Goal: Task Accomplishment & Management: Use online tool/utility

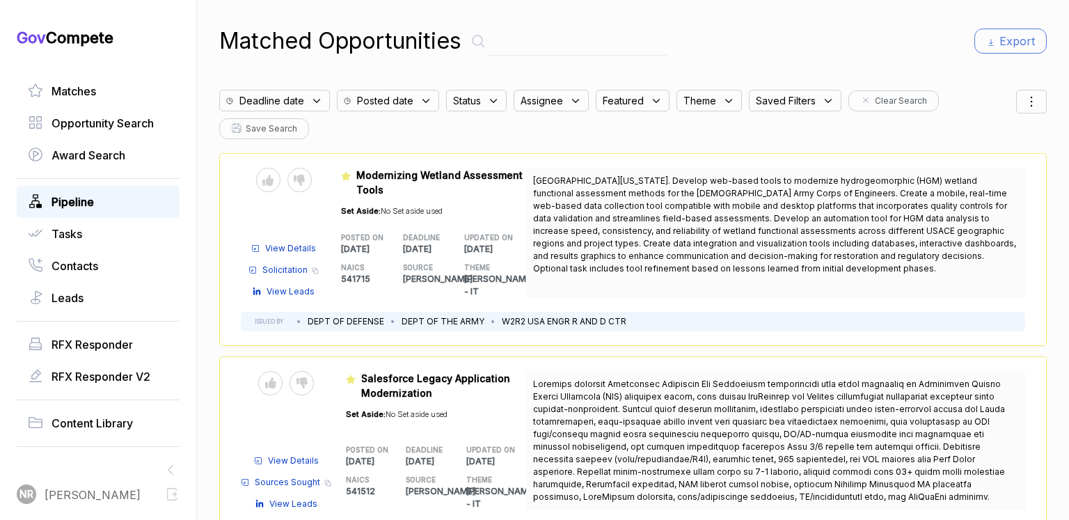
click at [81, 200] on span "Pipeline" at bounding box center [73, 202] width 42 height 17
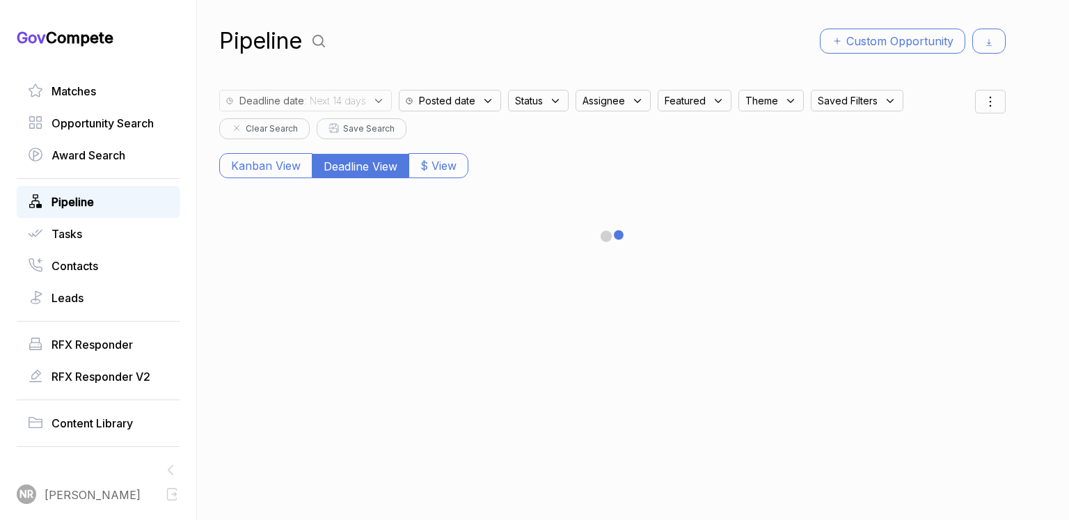
click at [865, 107] on span "Saved Filters" at bounding box center [848, 100] width 60 height 15
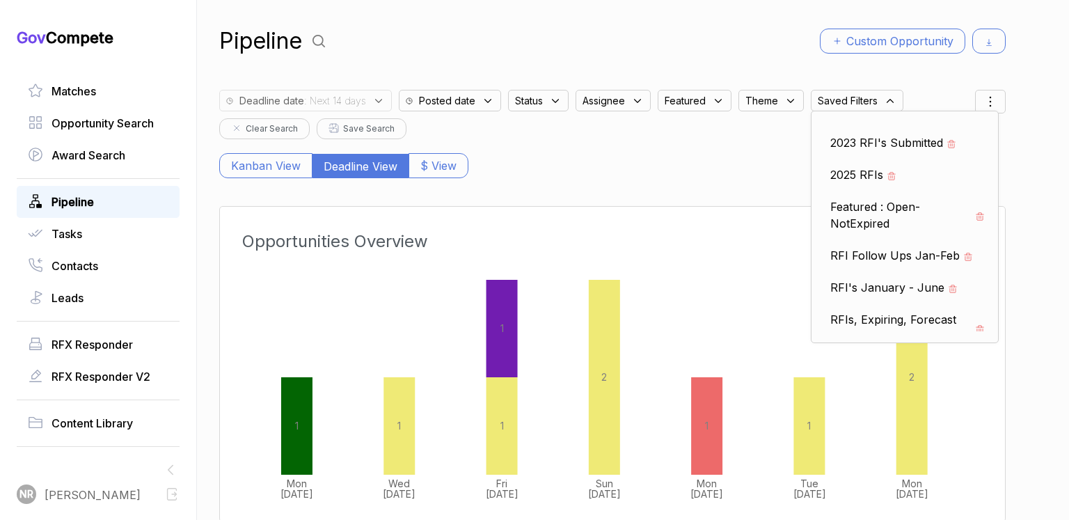
click at [722, 148] on div "Kanban View Deadline View $ View" at bounding box center [612, 158] width 787 height 39
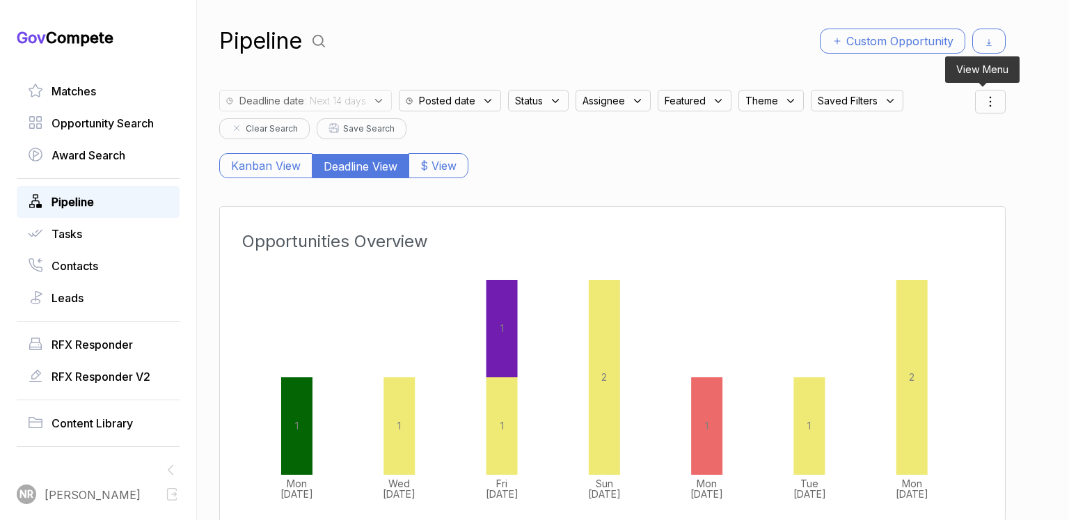
click at [988, 105] on icon at bounding box center [990, 101] width 17 height 17
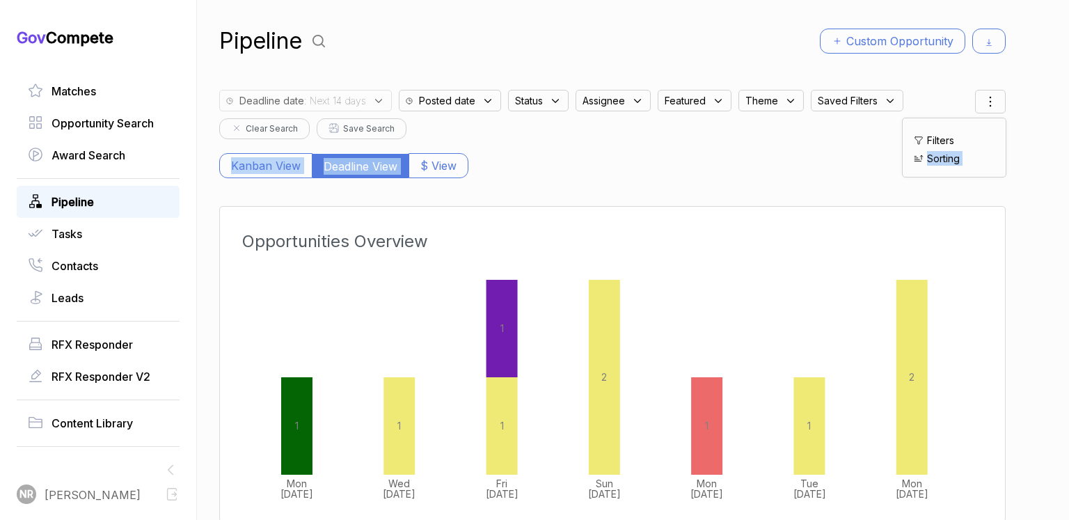
drag, startPoint x: 951, startPoint y: 134, endPoint x: 766, endPoint y: 150, distance: 185.2
click at [766, 150] on div "Deadline date : Next 14 days Posted date Status Assignee Featured Theme Saved F…" at bounding box center [612, 130] width 787 height 95
click at [722, 146] on div "Kanban View Deadline View $ View" at bounding box center [612, 158] width 787 height 39
click at [636, 99] on icon at bounding box center [637, 101] width 13 height 13
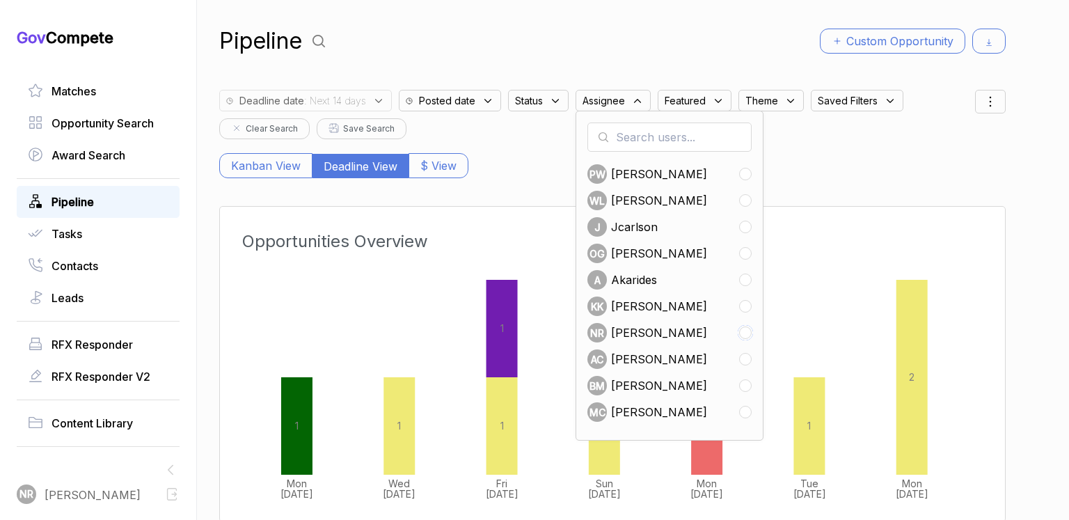
click at [748, 333] on input "checkbox" at bounding box center [745, 332] width 13 height 13
checkbox input "true"
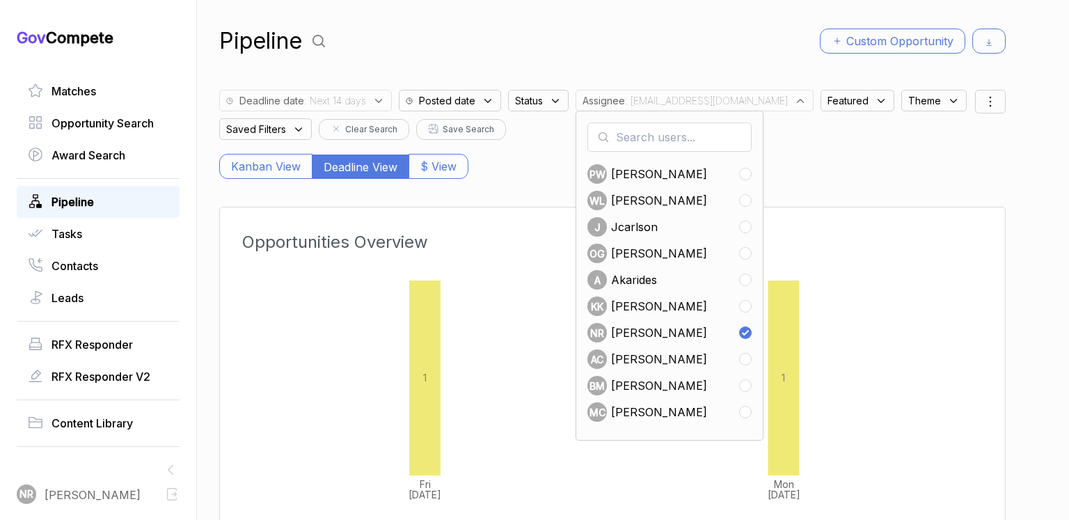
click at [702, 61] on div "Pipeline Custom Opportunity Deadline date : Next 14 days Posted date Status Ass…" at bounding box center [612, 260] width 787 height 520
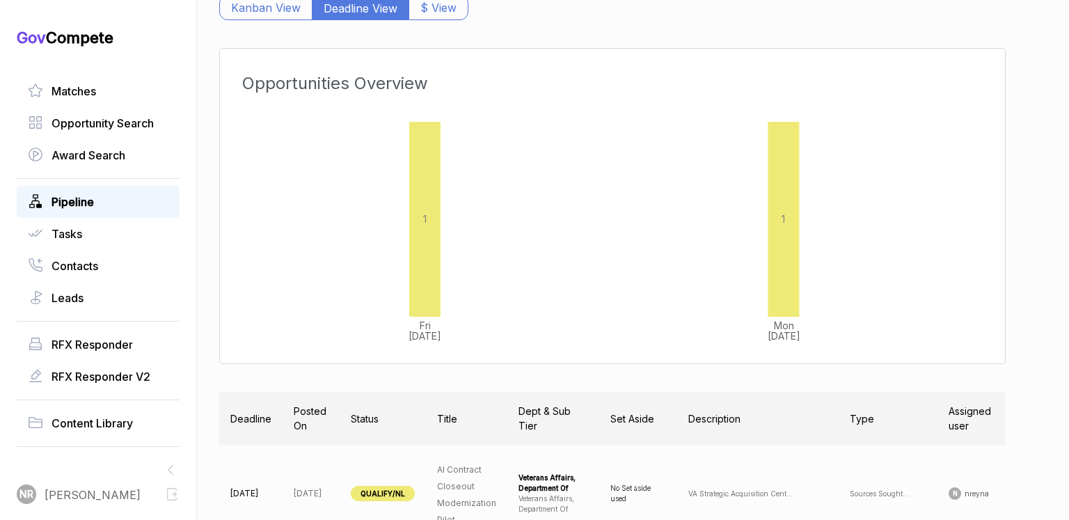
scroll to position [298, 0]
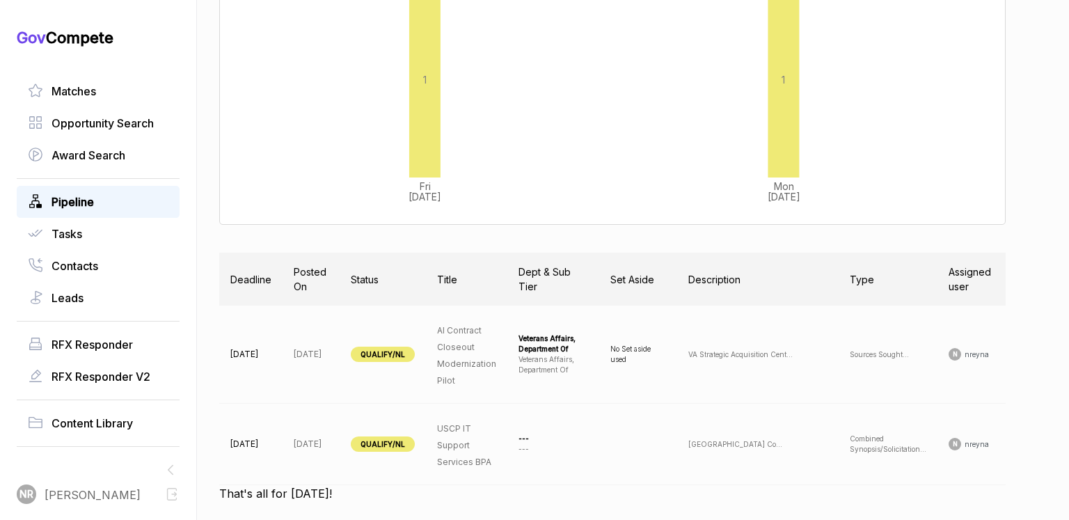
click at [414, 355] on span "QUALIFY/NL" at bounding box center [383, 354] width 64 height 15
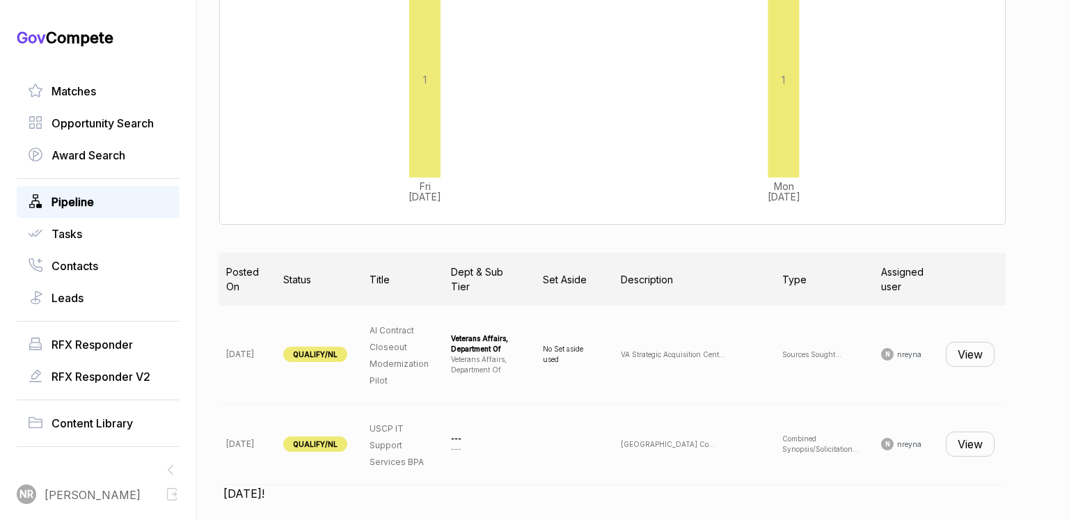
scroll to position [0, 107]
click at [970, 352] on button "View" at bounding box center [970, 354] width 49 height 25
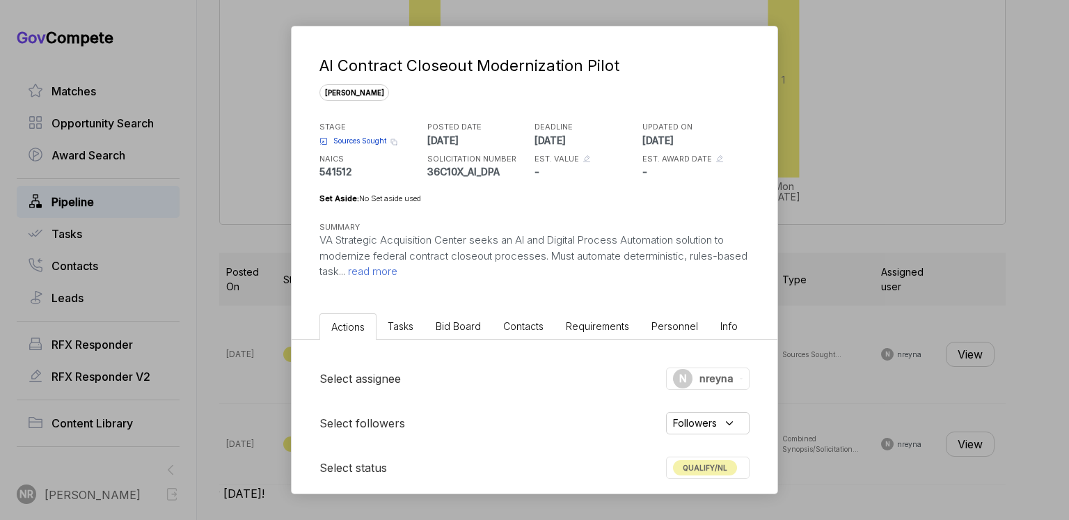
click at [397, 265] on span "read more" at bounding box center [371, 271] width 52 height 13
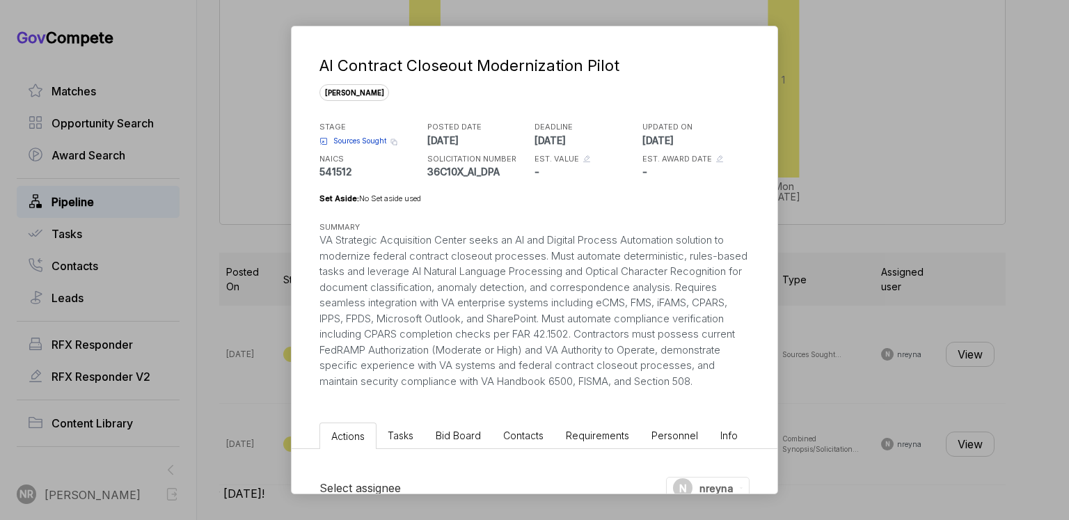
drag, startPoint x: 453, startPoint y: 397, endPoint x: 313, endPoint y: 238, distance: 212.0
click at [313, 238] on div "AI Contract Closeout Modernization Pilot [PERSON_NAME] STAGE Sources Sought Cop…" at bounding box center [535, 207] width 486 height 363
copy div "VA Strategic Acquisition Center seeks an AI and Digital Process Automation solu…"
click at [680, 297] on div "VA Strategic Acquisition Center seeks an AI and Digital Process Automation solu…" at bounding box center [535, 310] width 430 height 157
drag, startPoint x: 602, startPoint y: 354, endPoint x: 298, endPoint y: 348, distance: 304.2
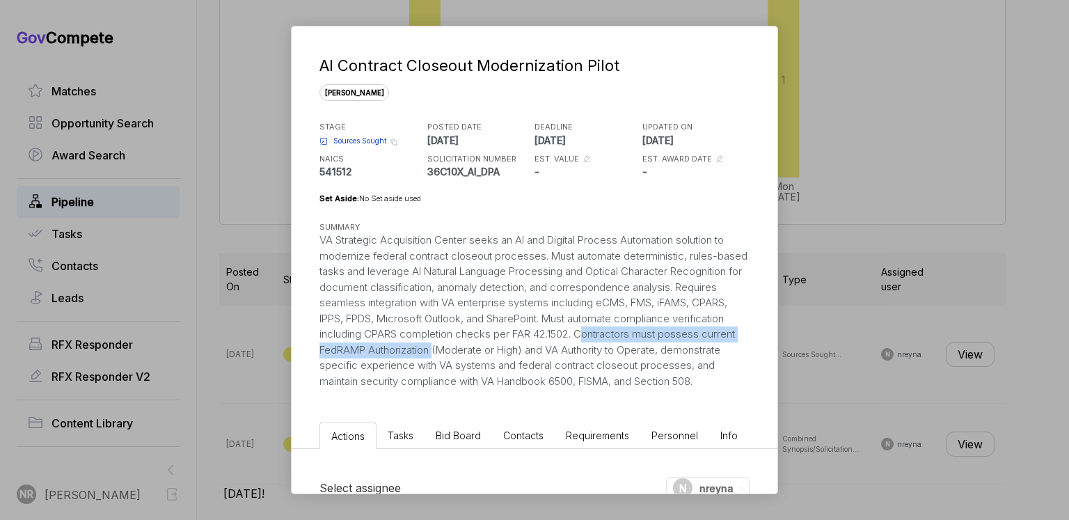
click at [298, 348] on div "AI Contract Closeout Modernization Pilot [PERSON_NAME] STAGE Sources Sought Cop…" at bounding box center [535, 207] width 486 height 363
copy div "Contractors must possess current FedRAMP Authorization"
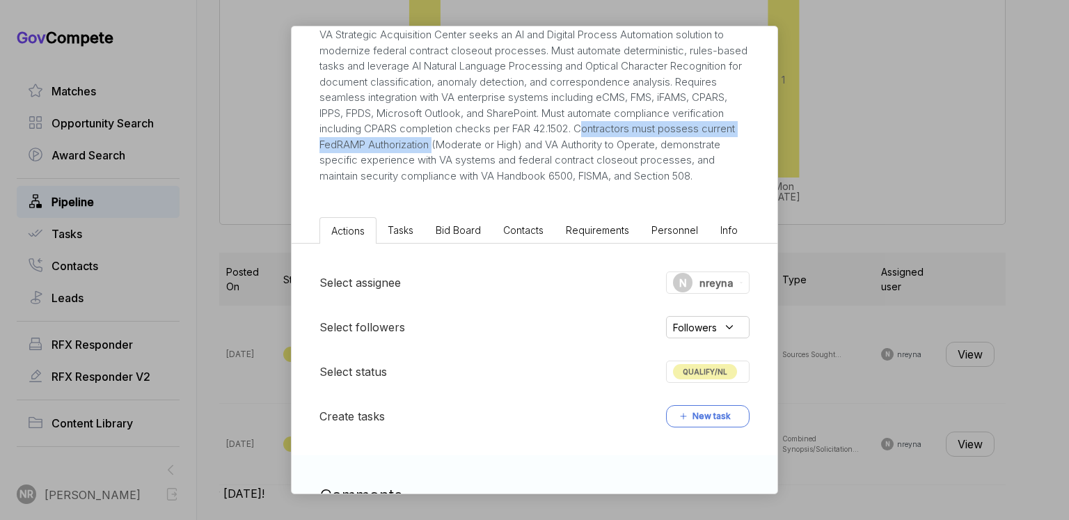
scroll to position [377, 0]
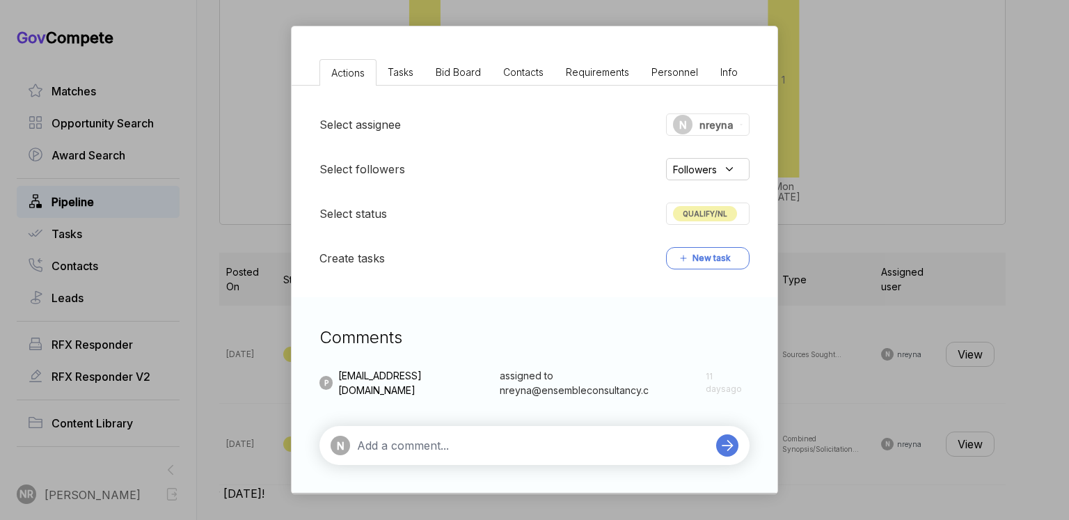
click at [478, 436] on div "N" at bounding box center [535, 445] width 430 height 39
click at [485, 457] on div "N" at bounding box center [535, 445] width 430 height 39
click at [487, 451] on textarea at bounding box center [533, 445] width 352 height 17
paste textarea "Contractors must possess current FedRAMP Authorization"
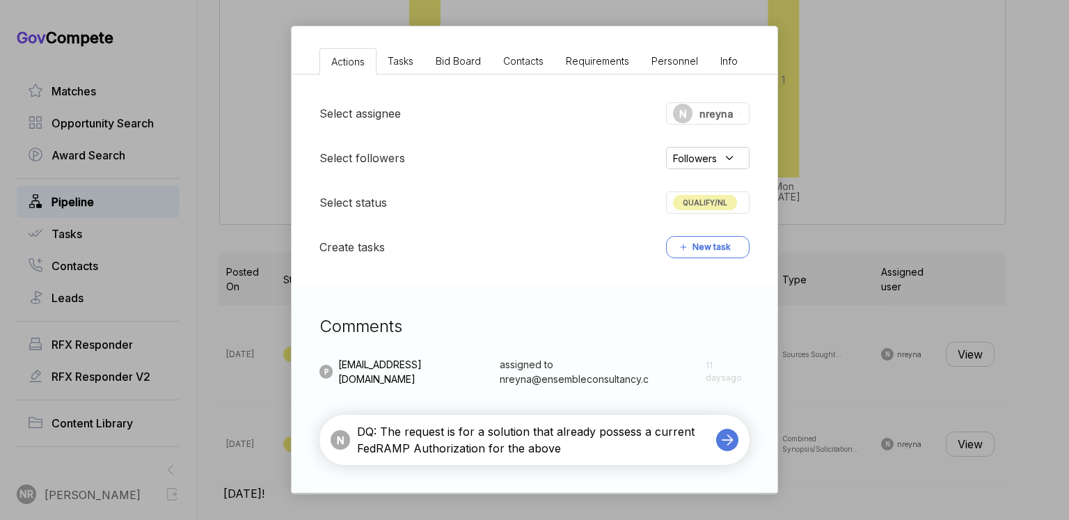
paste textarea "AI/ML, automation, and cloud integration,"
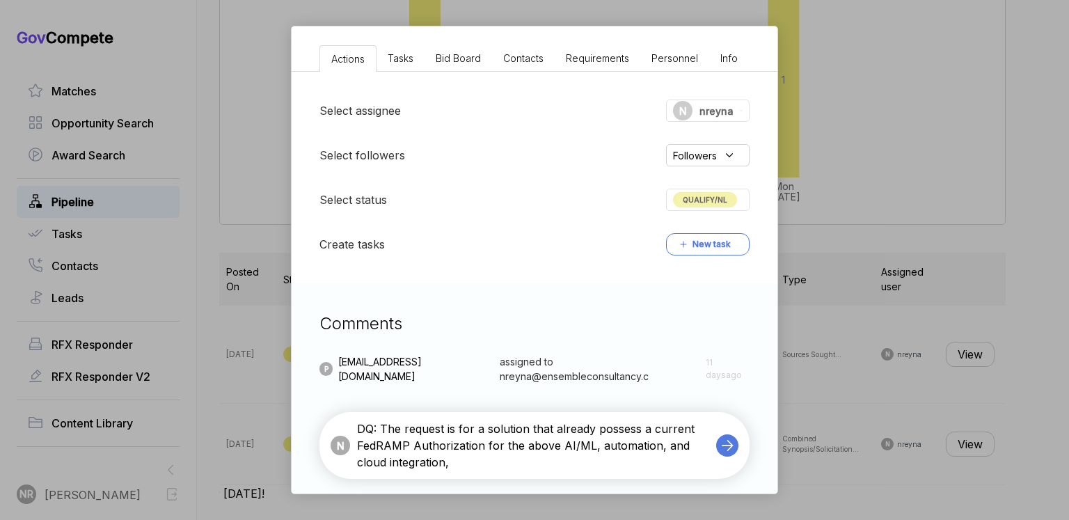
click at [558, 464] on textarea "DQ: The request is for a solution that already possess a current FedRAMP Author…" at bounding box center [533, 445] width 352 height 50
click at [491, 471] on textarea "DQ: The request is for a solution that already possess a current FedRAMP Author…" at bounding box center [533, 445] width 352 height 50
paste textarea "Not a fit, as the request requires a solution that already possesses a current …"
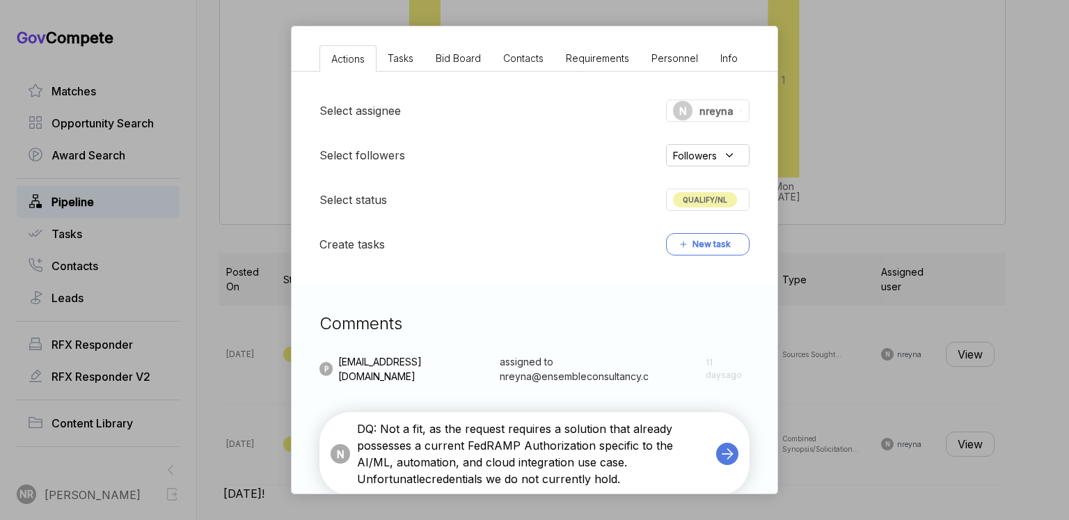
scroll to position [385, 0]
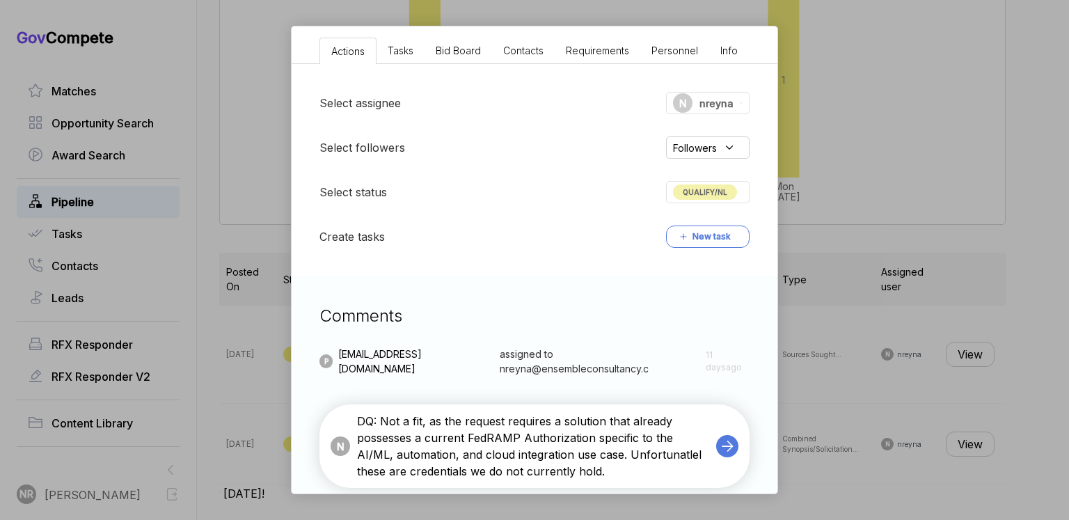
click at [654, 471] on textarea "DQ: Not a fit, as the request requires a solution that already possesses a curr…" at bounding box center [533, 446] width 352 height 67
type textarea "DQ: Not a fit, as the request requires a solution that already possesses a curr…"
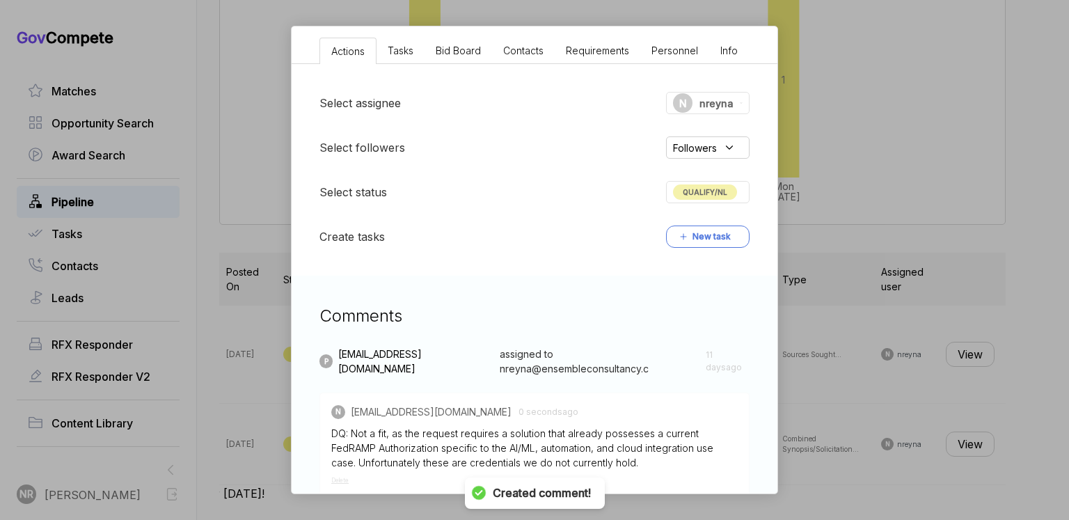
scroll to position [459, 0]
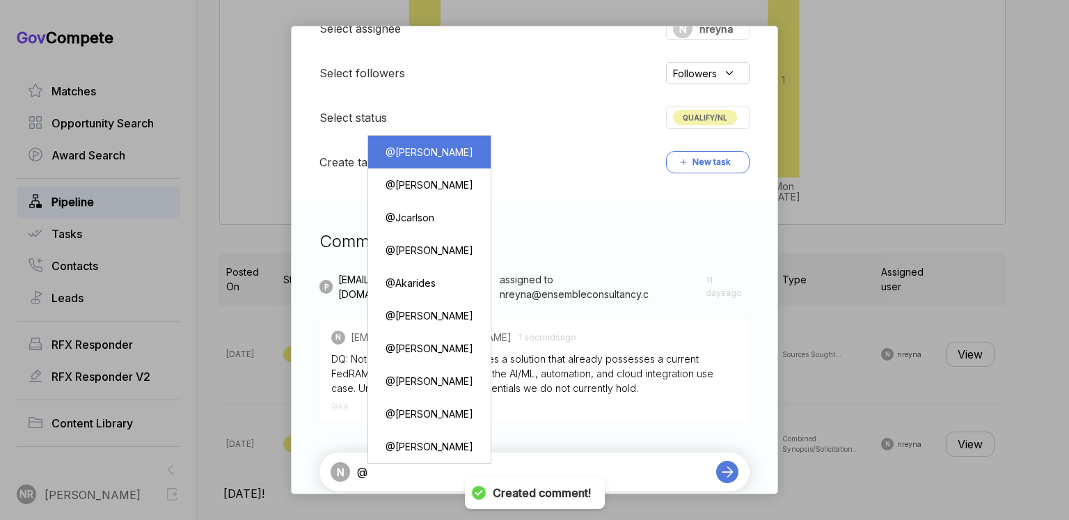
type textarea "@[PERSON_NAME]"
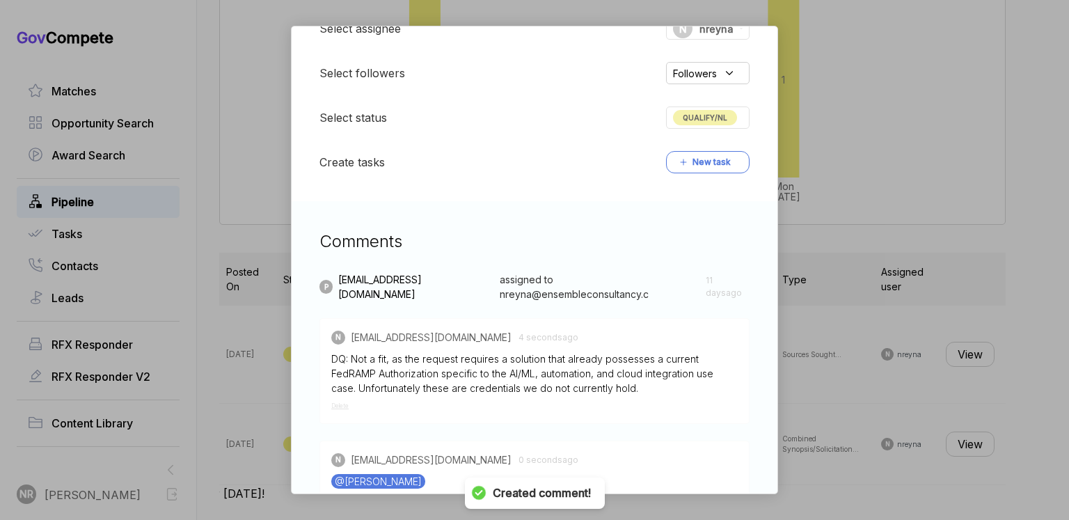
click at [716, 125] on span "QUALIFY/NL" at bounding box center [705, 117] width 64 height 15
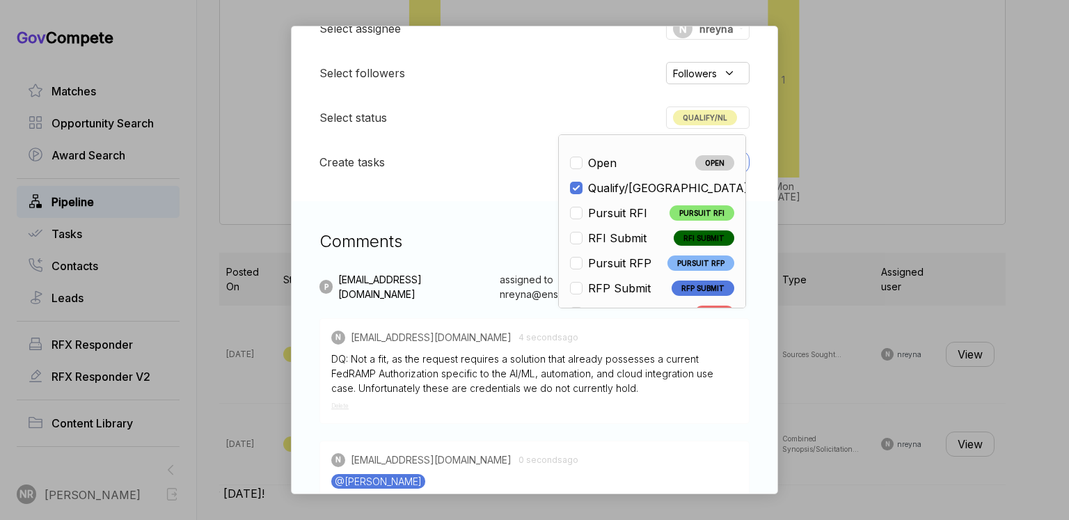
scroll to position [325, 0]
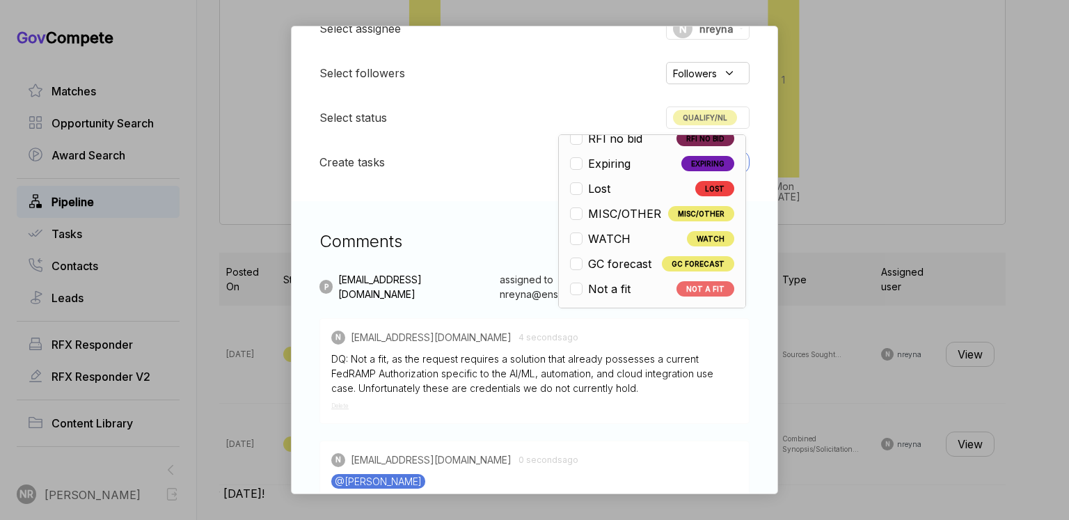
click at [624, 297] on span "Not a fit" at bounding box center [609, 289] width 42 height 17
checkbox input "false"
checkbox input "true"
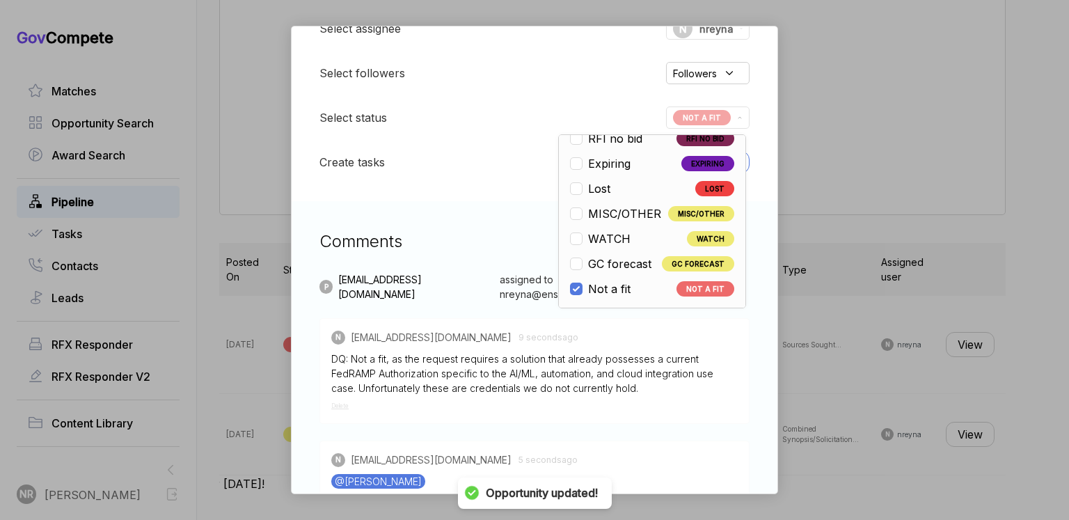
scroll to position [277, 0]
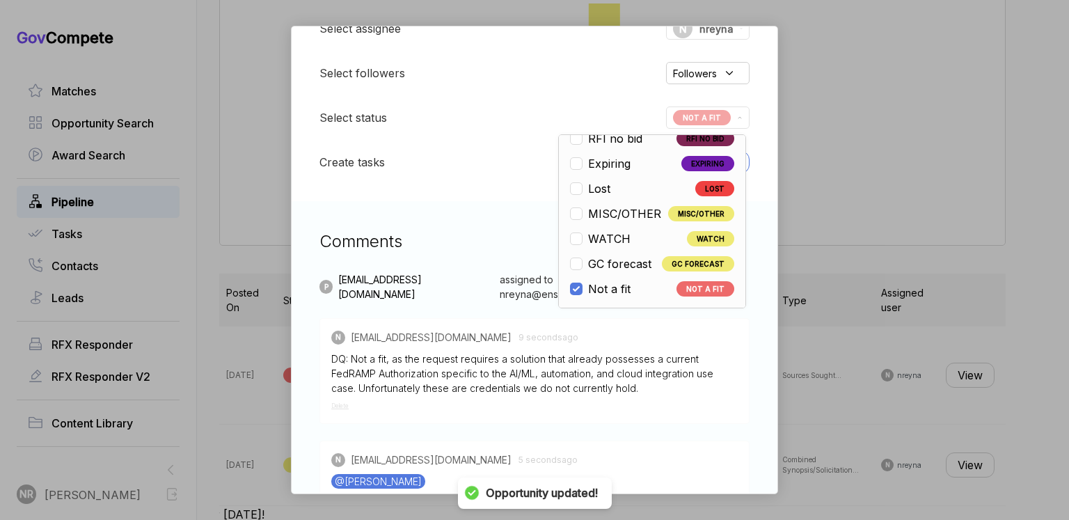
click at [656, 381] on div "DQ: Not a fit, as the request requires a solution that already possesses a curr…" at bounding box center [534, 374] width 407 height 44
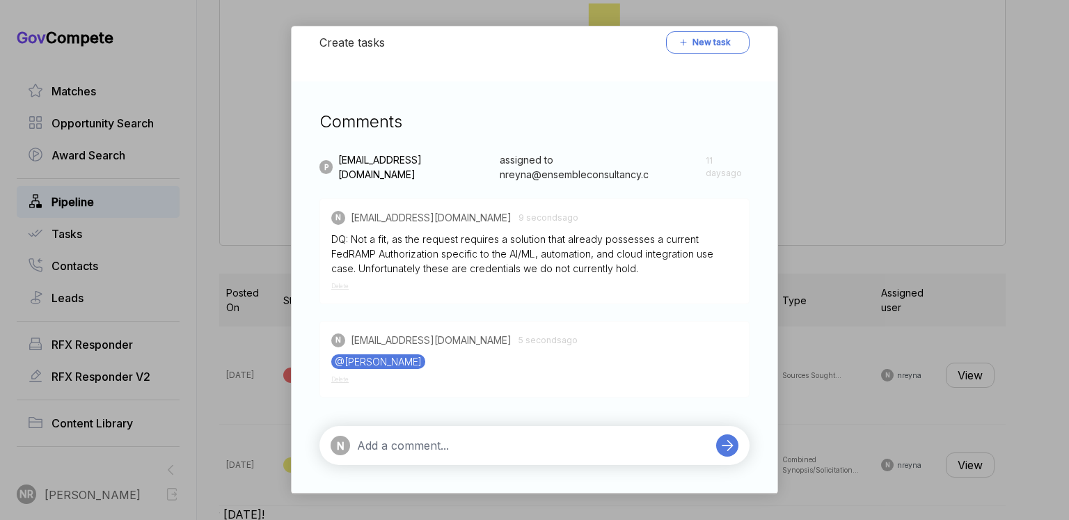
scroll to position [593, 0]
click at [664, 449] on textarea at bounding box center [533, 445] width 352 height 17
click at [801, 268] on div "AI Contract Closeout Modernization Pilot [PERSON_NAME] STAGE Sources Sought Cop…" at bounding box center [534, 260] width 1069 height 520
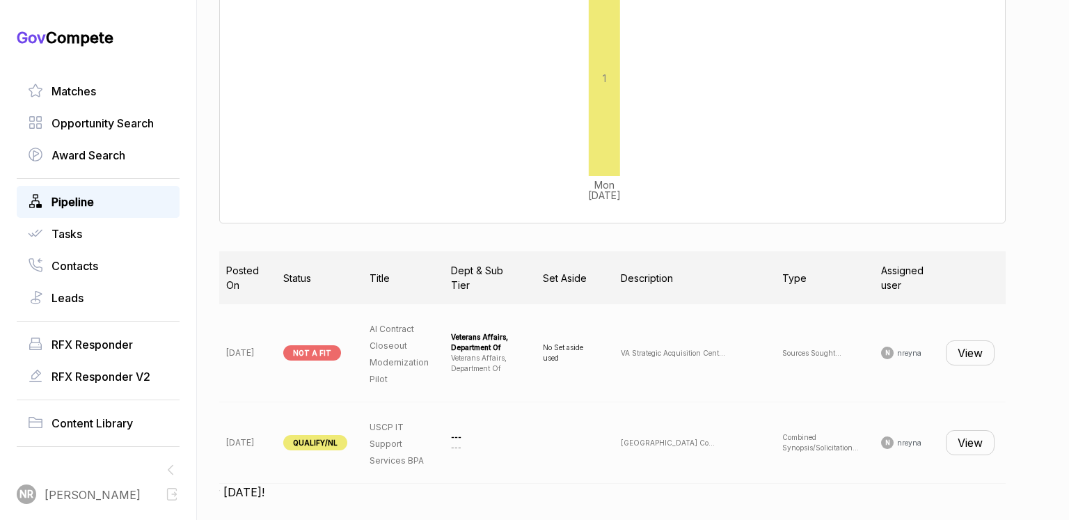
scroll to position [315, 0]
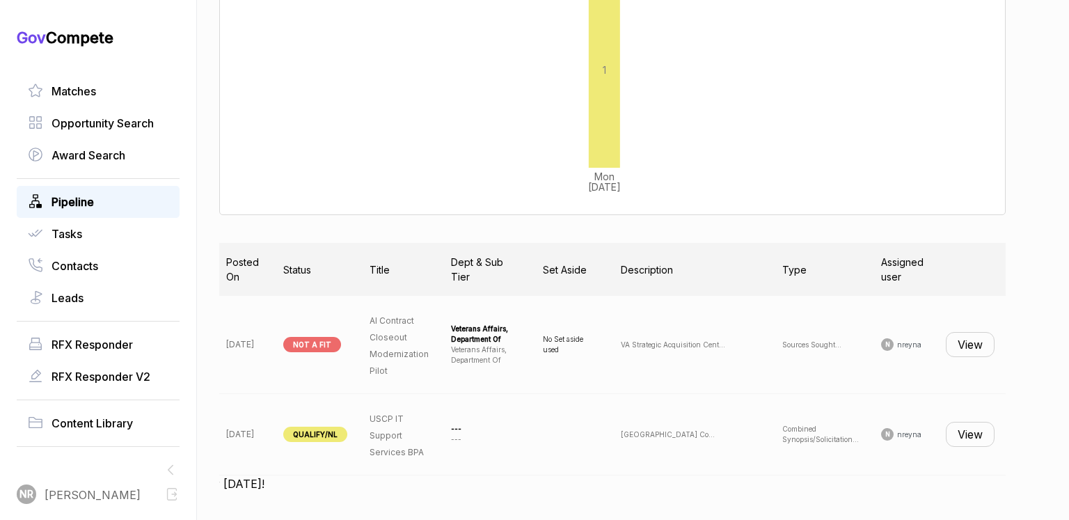
click at [968, 434] on button "View" at bounding box center [970, 434] width 49 height 25
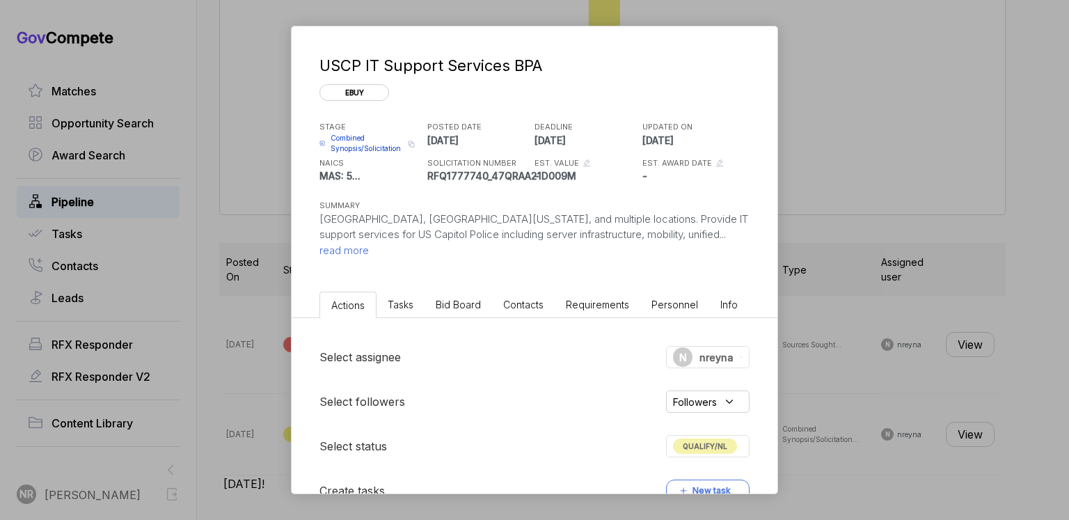
click at [365, 247] on span "read more" at bounding box center [344, 250] width 49 height 13
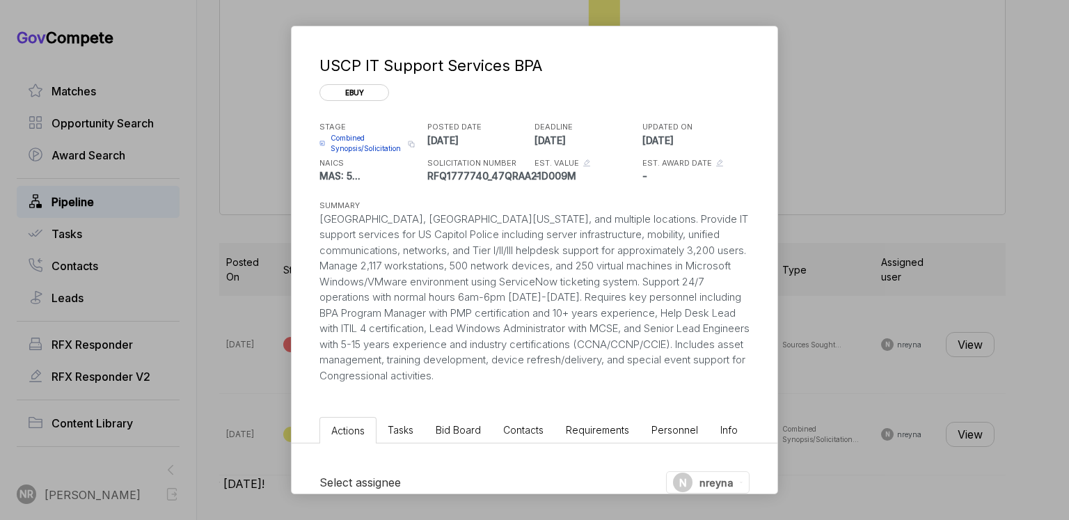
drag, startPoint x: 684, startPoint y: 375, endPoint x: 299, endPoint y: 217, distance: 416.5
click at [299, 217] on div "USCP IT Support Services BPA ebuy STAGE Combined Synopsis/Solicitation Copy lin…" at bounding box center [535, 204] width 486 height 357
copy div "[GEOGRAPHIC_DATA], [GEOGRAPHIC_DATA][US_STATE], and multiple locations. Provide…"
click at [622, 60] on div "USCP IT Support Services BPA" at bounding box center [532, 65] width 425 height 23
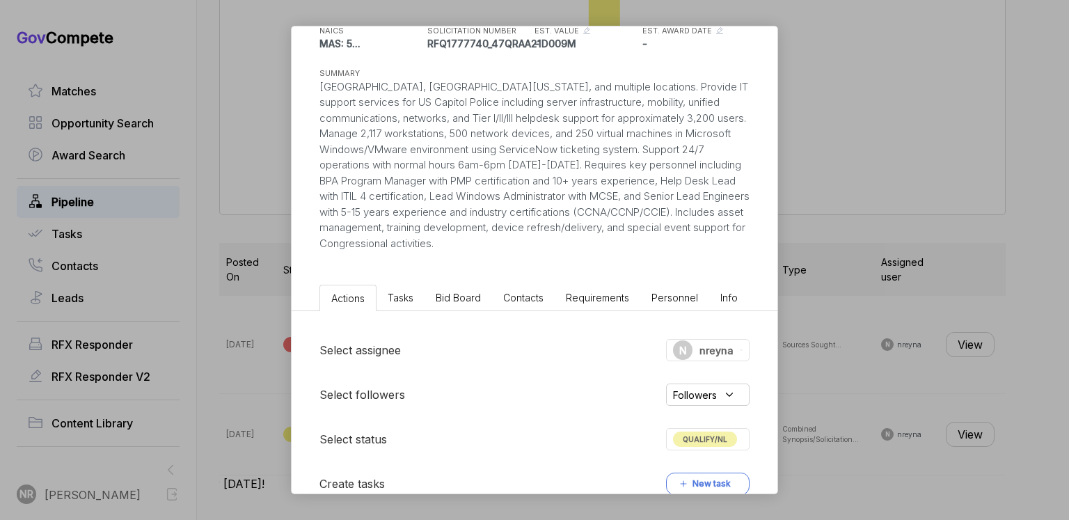
scroll to position [432, 0]
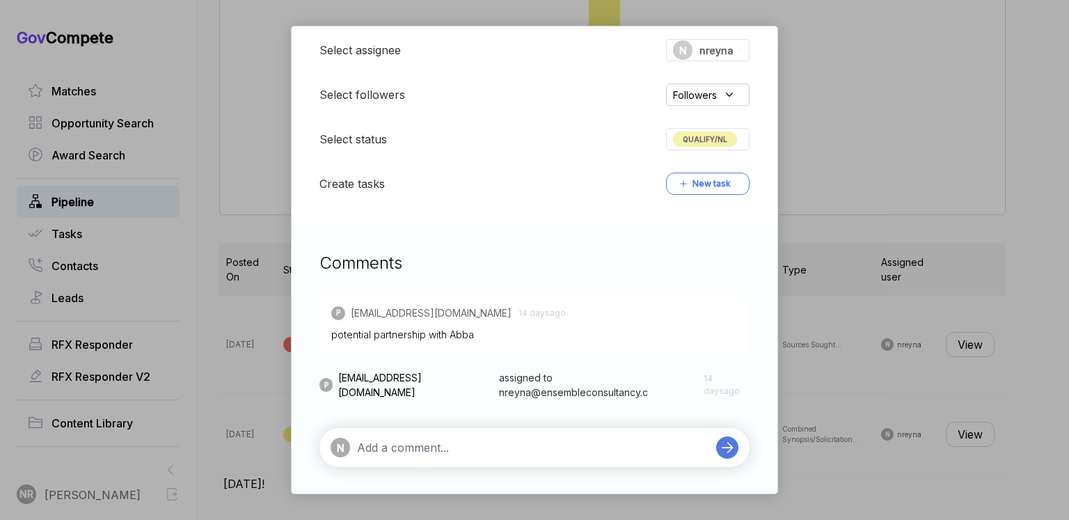
click at [502, 448] on textarea at bounding box center [533, 447] width 352 height 17
paste textarea "Not a Fit: This opportunity is centered on enterprise-scale IT infrastructure a…"
type textarea "Not a Fit: This opportunity is centered on enterprise-scale IT infrastructure a…"
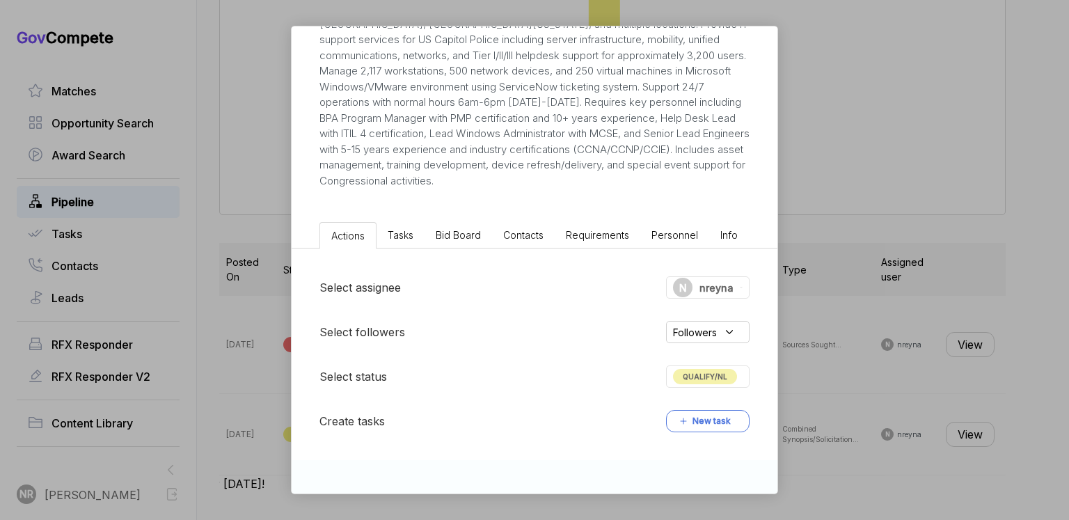
scroll to position [477, 0]
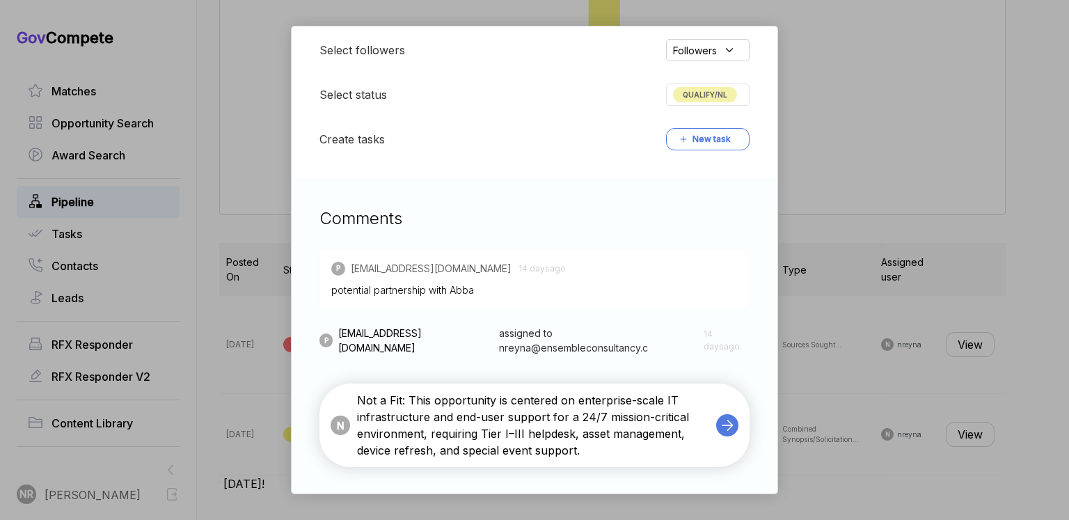
click at [545, 432] on textarea "Not a Fit: This opportunity is centered on enterprise-scale IT infrastructure a…" at bounding box center [533, 425] width 352 height 67
click at [732, 427] on icon at bounding box center [727, 425] width 19 height 19
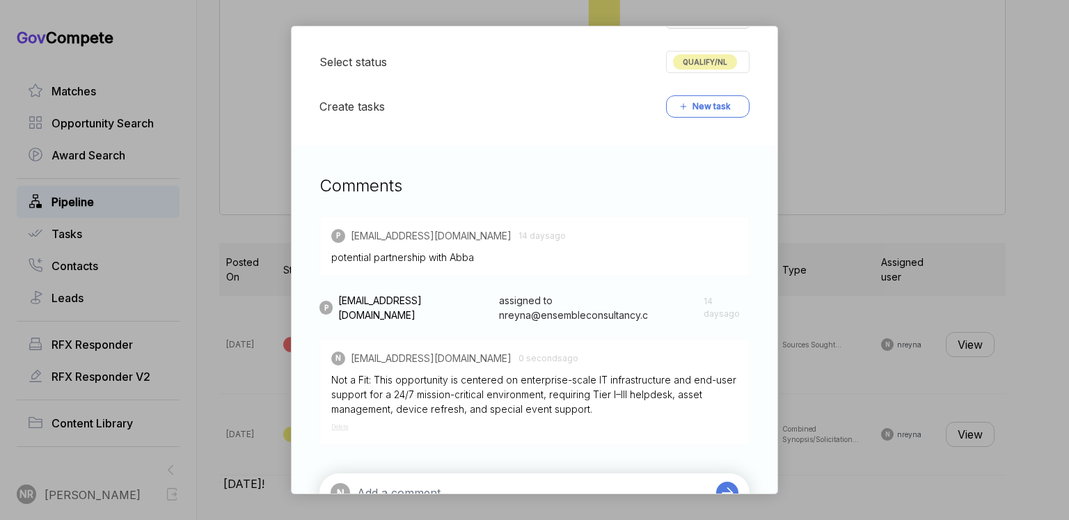
scroll to position [555, 0]
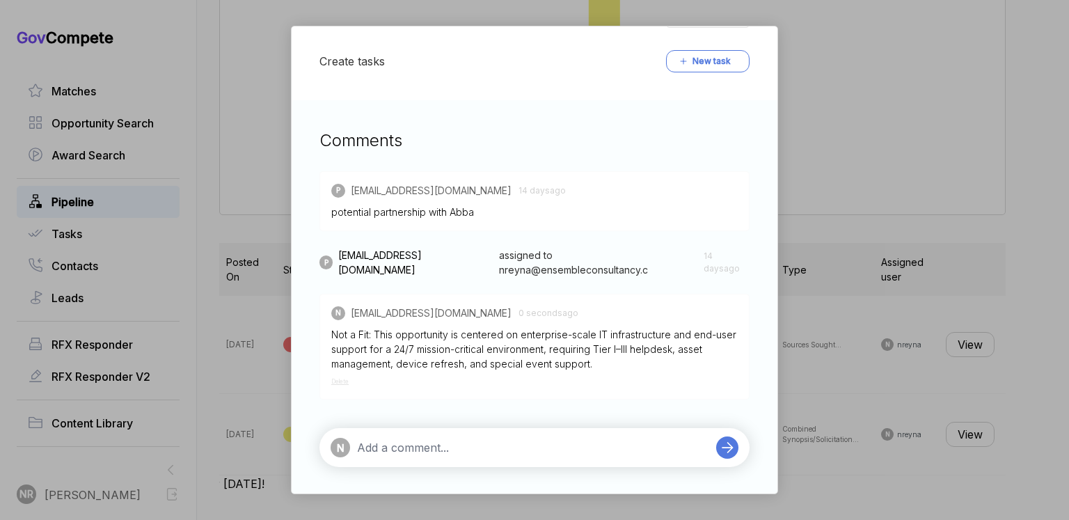
click at [604, 447] on textarea at bounding box center [533, 447] width 352 height 17
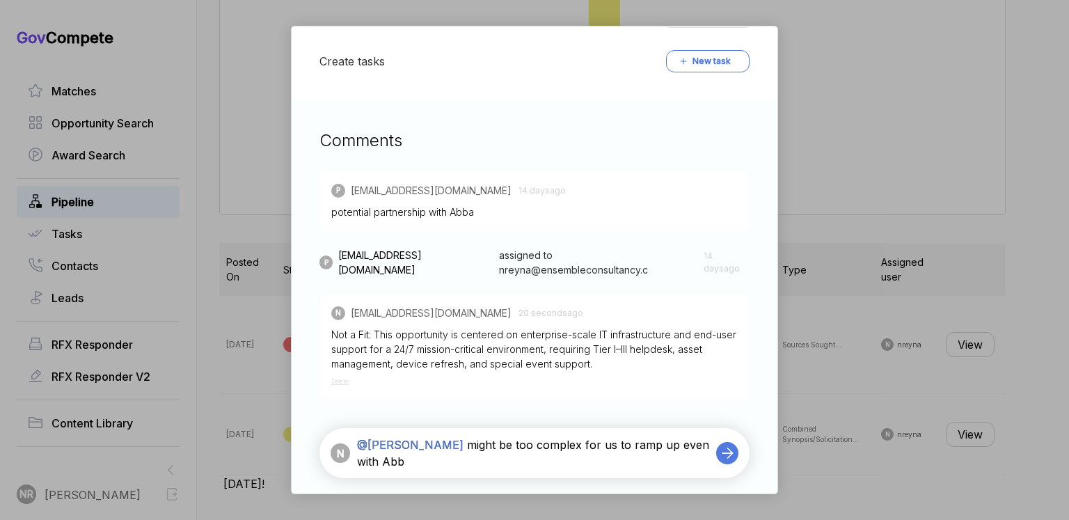
type textarea "@[PERSON_NAME] might be too complex for us to ramp up even with [PERSON_NAME]"
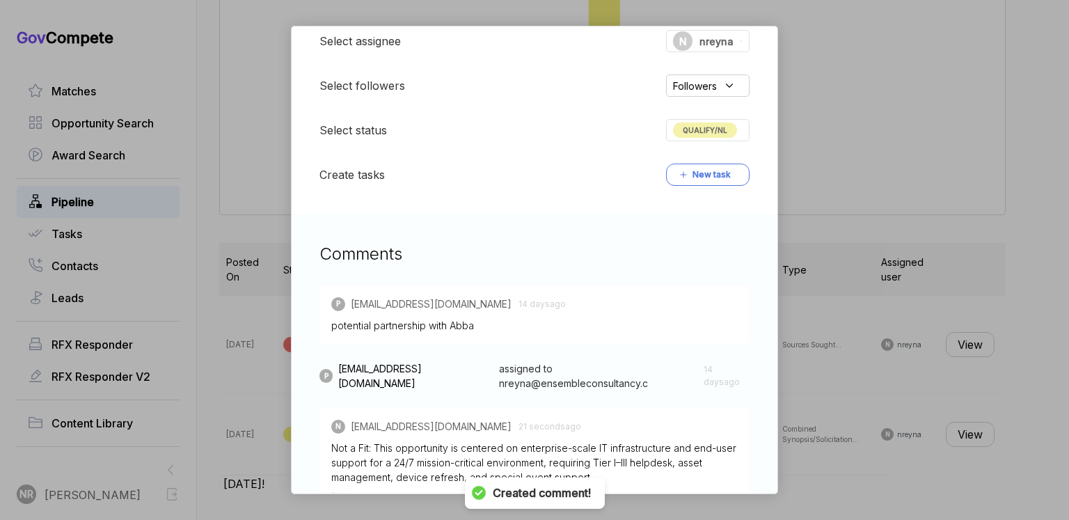
scroll to position [374, 0]
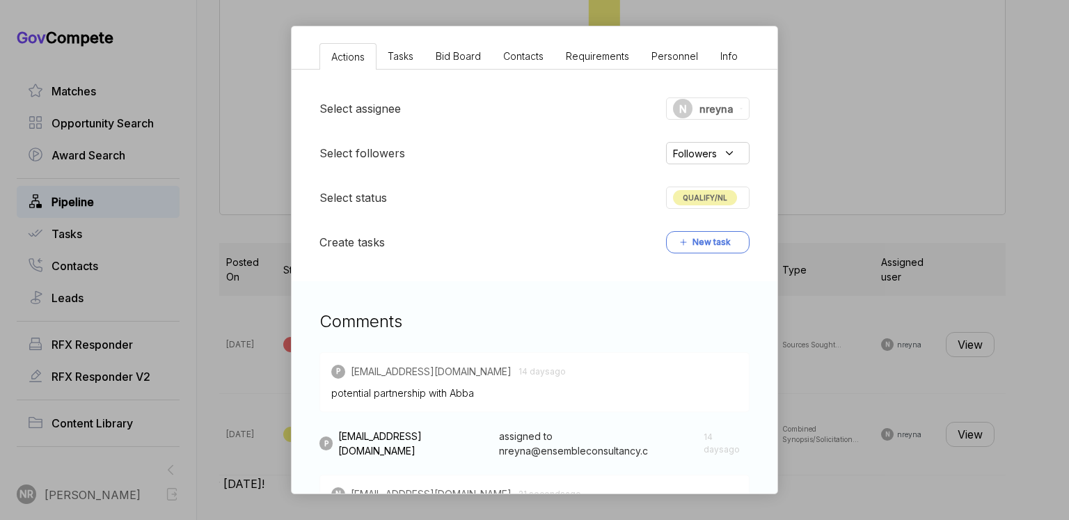
click at [709, 196] on span "QUALIFY/NL" at bounding box center [705, 197] width 64 height 15
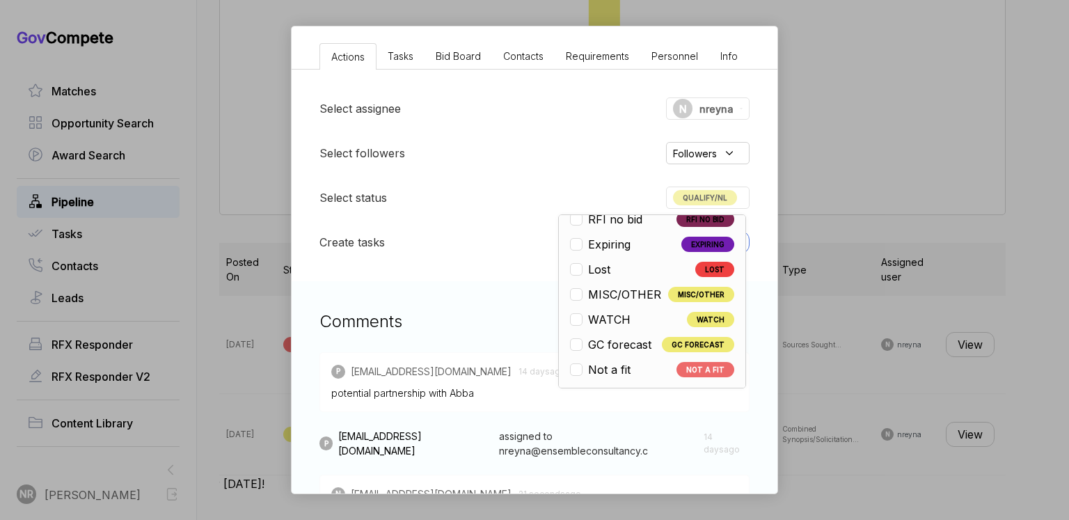
scroll to position [325, 0]
click at [631, 370] on div "Not a fit" at bounding box center [604, 369] width 68 height 17
checkbox input "false"
checkbox input "true"
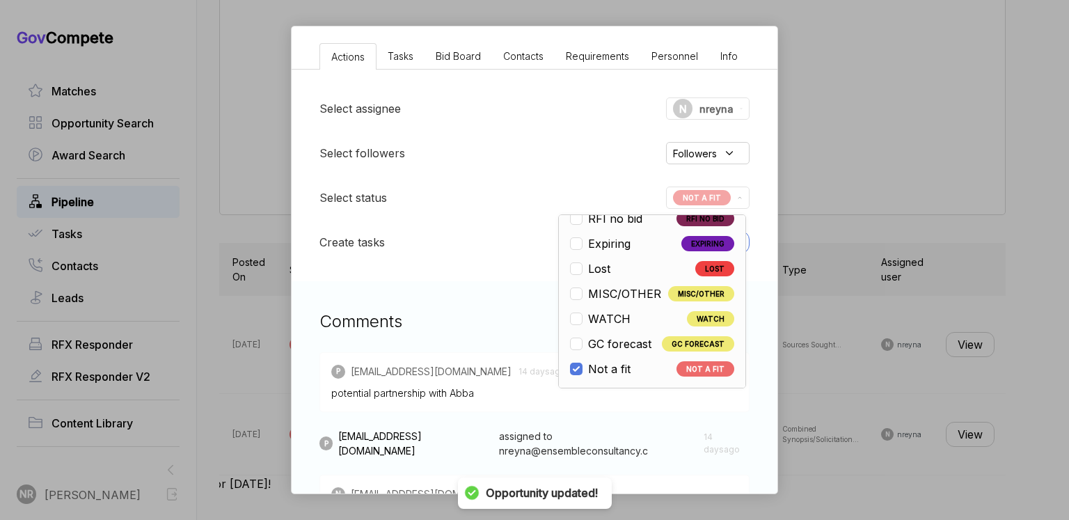
scroll to position [277, 0]
click at [578, 124] on div "Select assignee N nreyna Select followers Followers Select status NOT A FIT Ope…" at bounding box center [535, 176] width 486 height 212
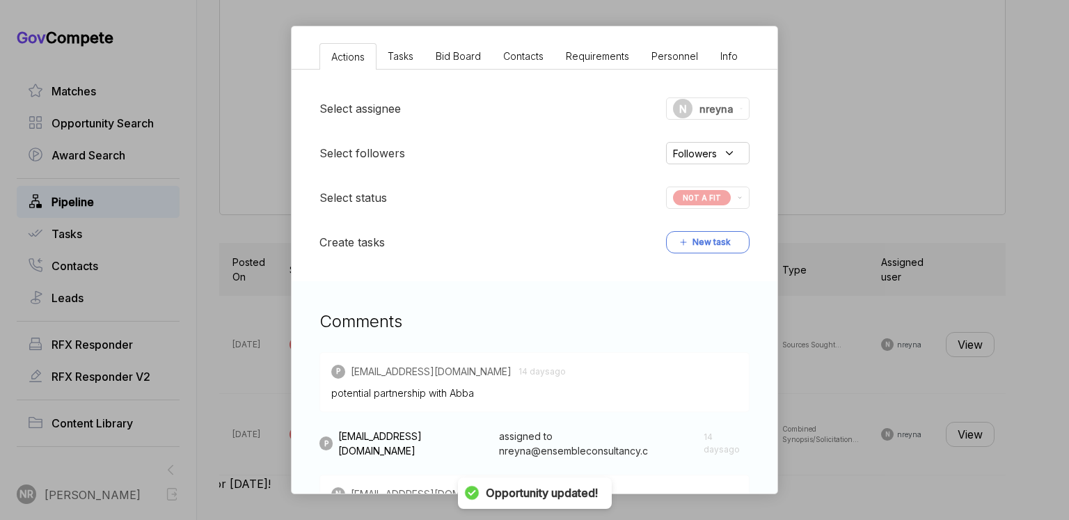
click at [814, 134] on div "USCP IT Support Services BPA ebuy STAGE Combined Synopsis/Solicitation Copy lin…" at bounding box center [534, 260] width 1069 height 520
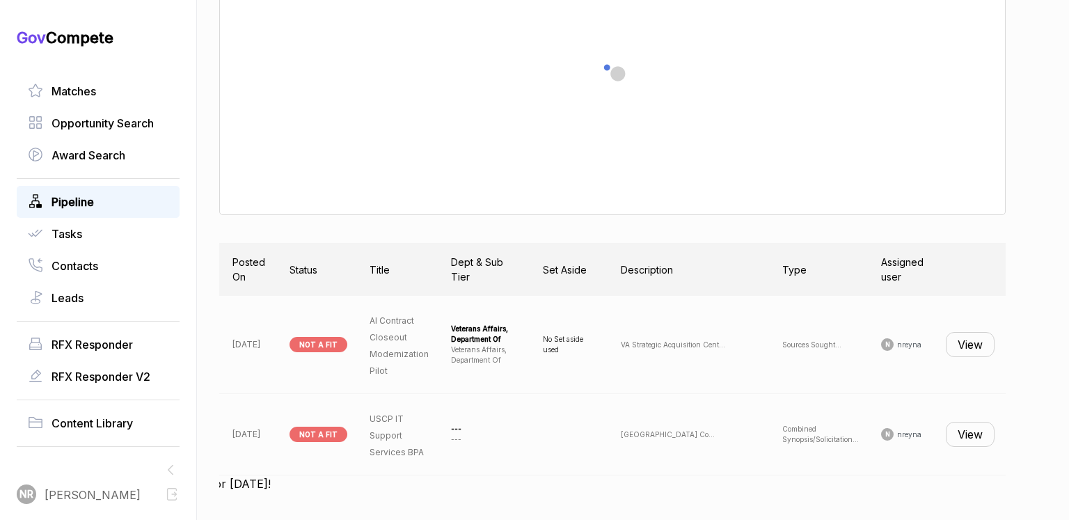
click at [407, 86] on div at bounding box center [612, 76] width 741 height 232
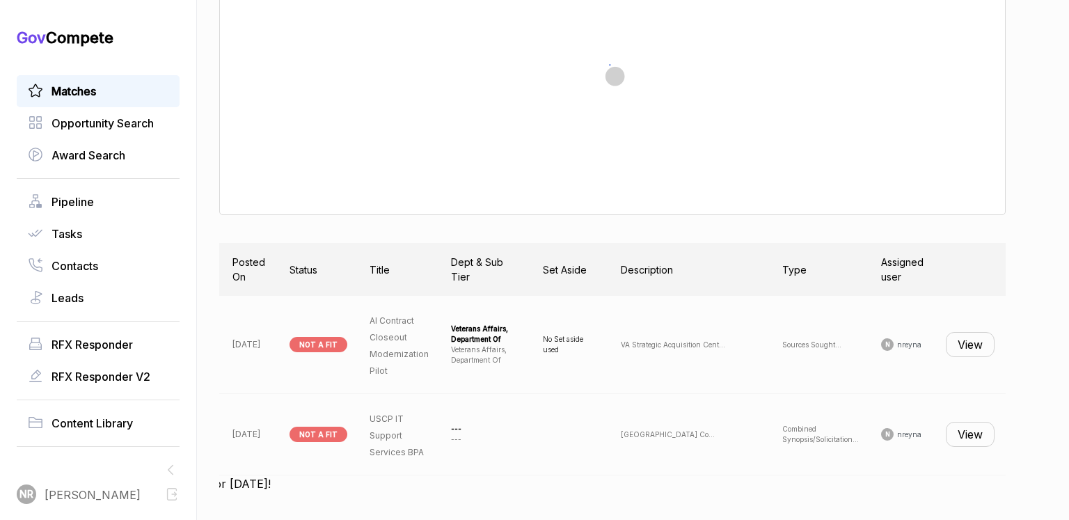
click at [95, 88] on span "Matches" at bounding box center [74, 91] width 45 height 17
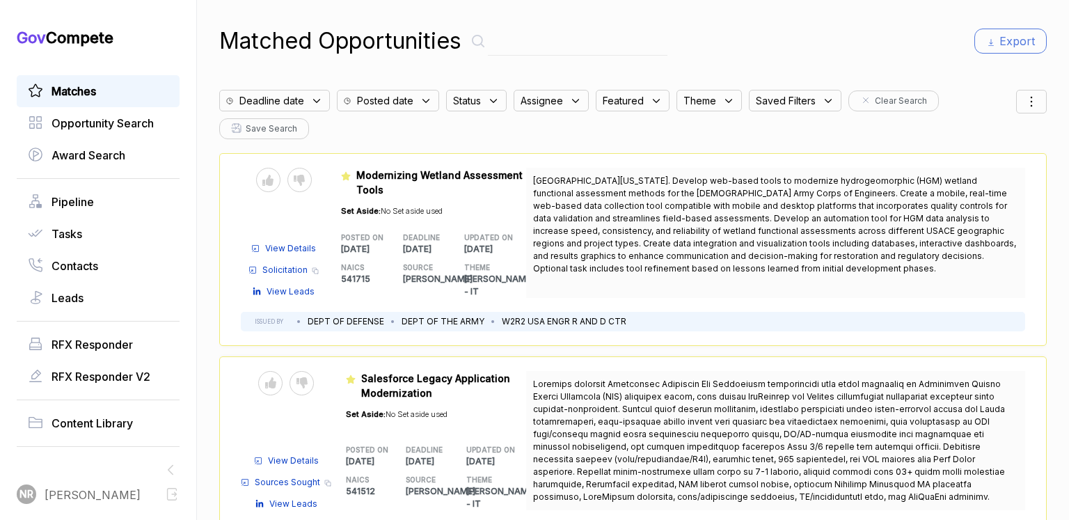
click at [278, 86] on div "Deadline date" at bounding box center [278, 97] width 118 height 29
click at [285, 90] on div "Deadline date" at bounding box center [274, 101] width 111 height 22
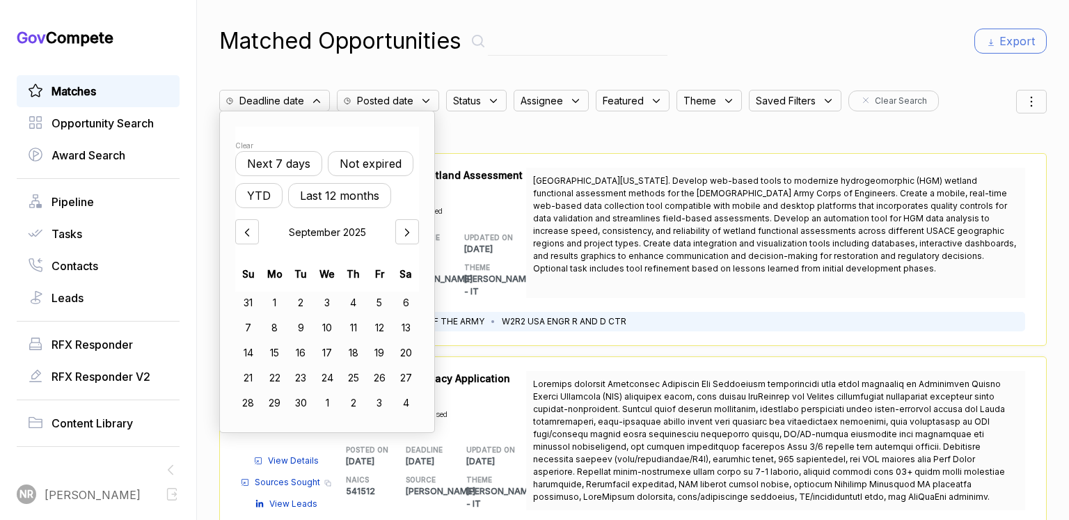
click at [352, 151] on button "Not expired" at bounding box center [371, 163] width 86 height 25
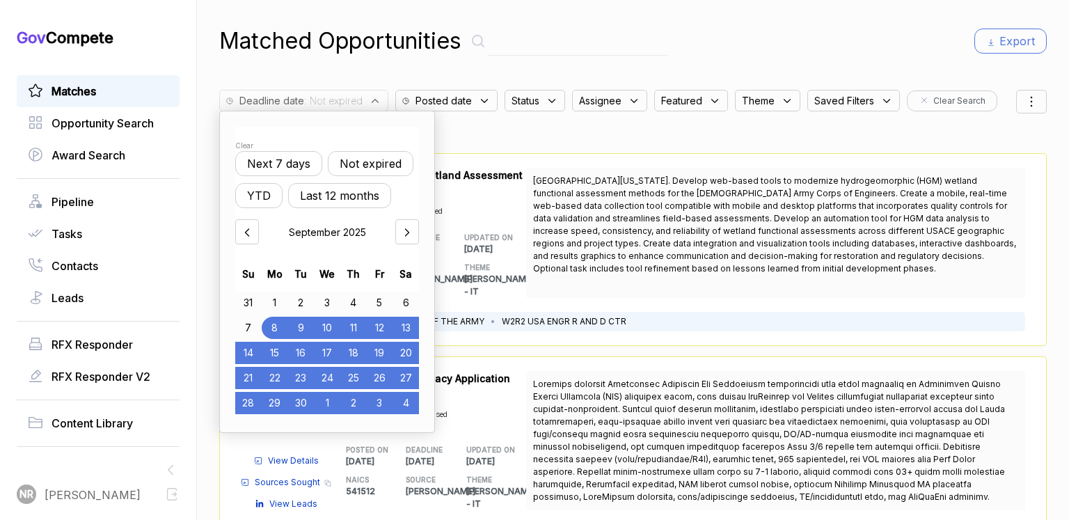
click at [487, 127] on div "Deadline date : Not expired Clear Next 7 days Not expired YTD Last 12 months [D…" at bounding box center [617, 111] width 797 height 56
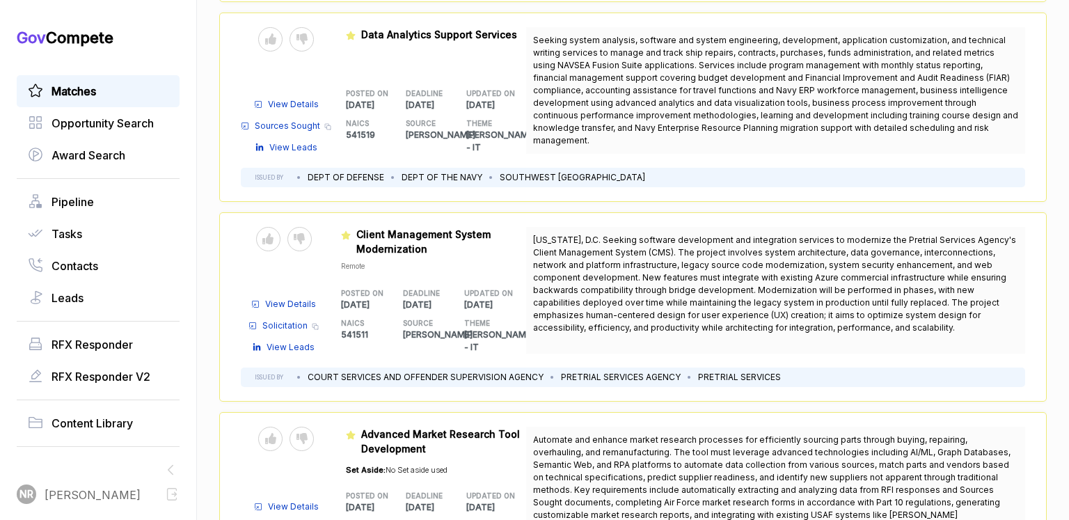
scroll to position [880, 0]
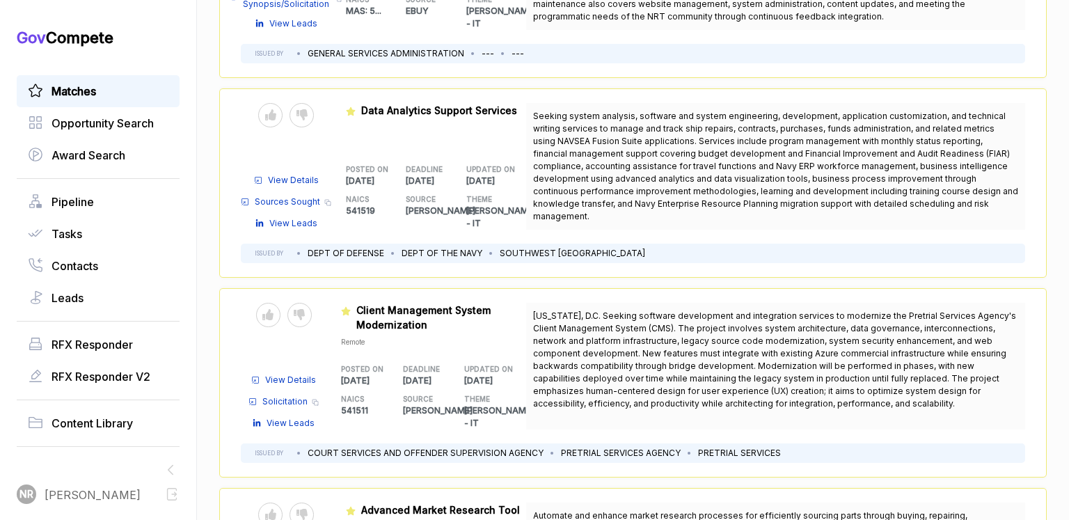
drag, startPoint x: 614, startPoint y: 211, endPoint x: 537, endPoint y: 102, distance: 132.9
click at [537, 103] on div "Seeking system analysis, software and system engineering, development, applicat…" at bounding box center [775, 166] width 499 height 127
copy span "Seeking system analysis, software and system engineering, development, applicat…"
click at [306, 174] on span "View Details" at bounding box center [293, 180] width 51 height 13
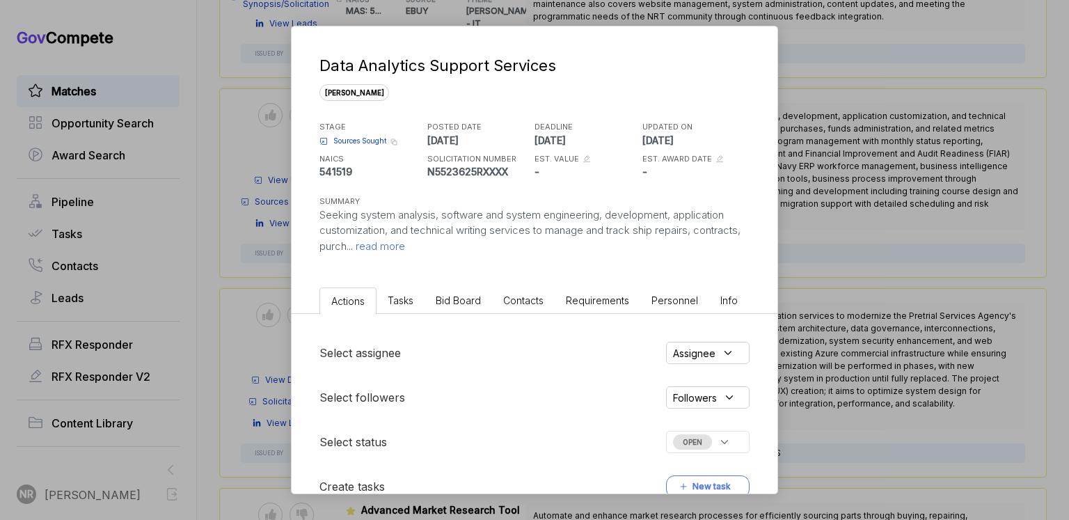
scroll to position [180, 0]
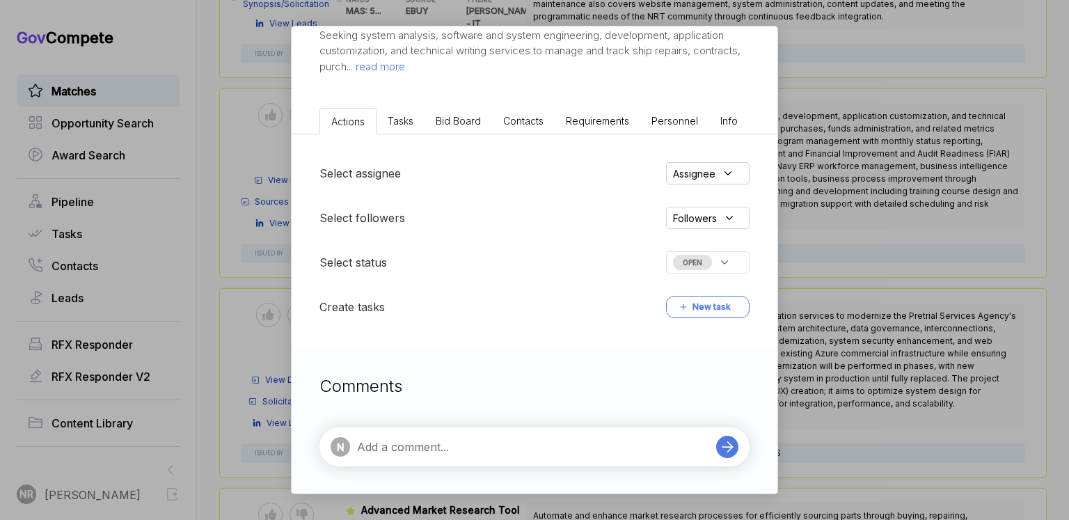
click at [486, 455] on div "N" at bounding box center [520, 446] width 379 height 19
click at [487, 450] on textarea at bounding box center [533, 447] width 352 height 17
paste textarea "analytics, and process improvement, this opportunity is deeply tied to Navy-spe…"
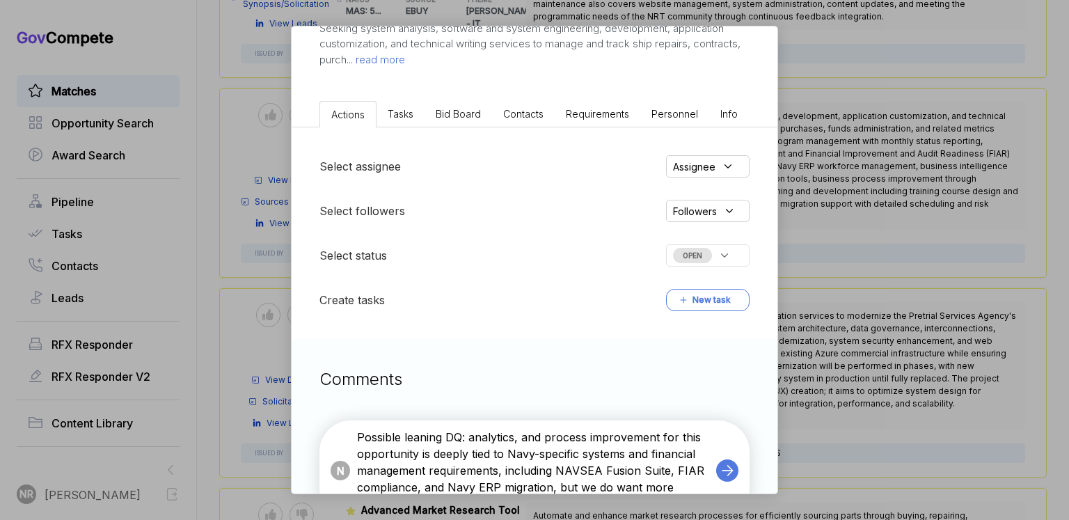
scroll to position [203, 0]
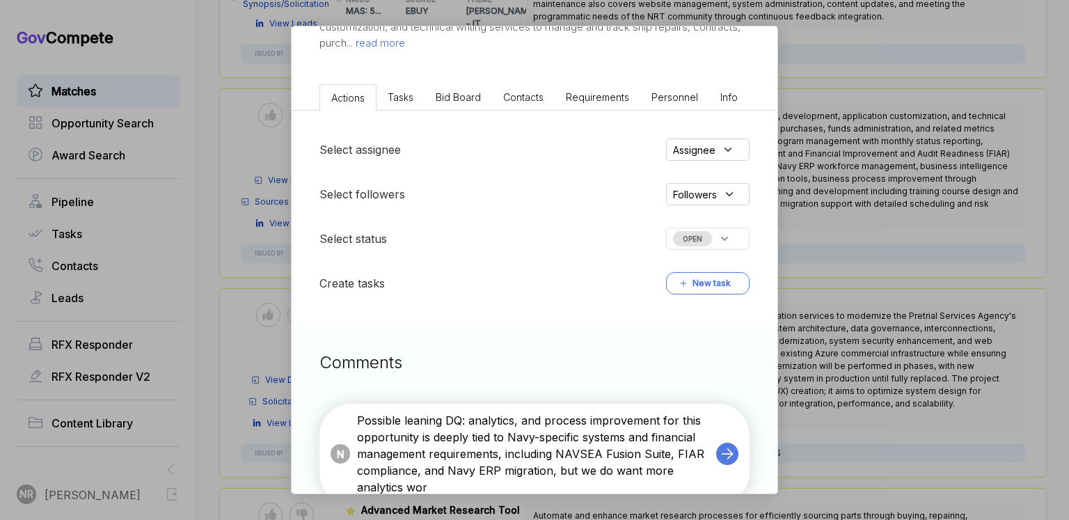
type textarea "Possible leaning DQ: analytics, and process improvement for this opportunity is…"
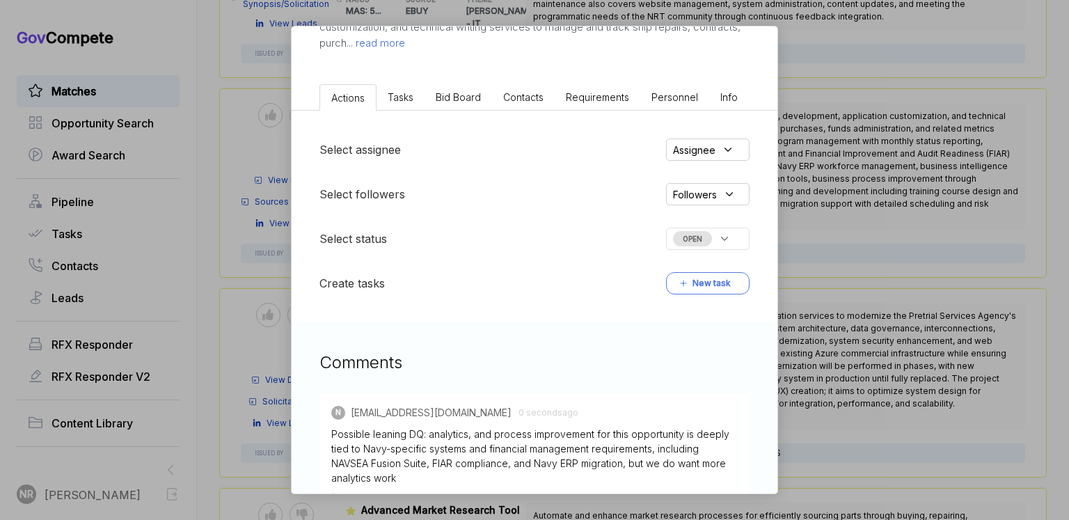
click at [886, 132] on div "Data Analytics Support Services [PERSON_NAME] STAGE Sources Sought Copy link PO…" at bounding box center [534, 260] width 1069 height 520
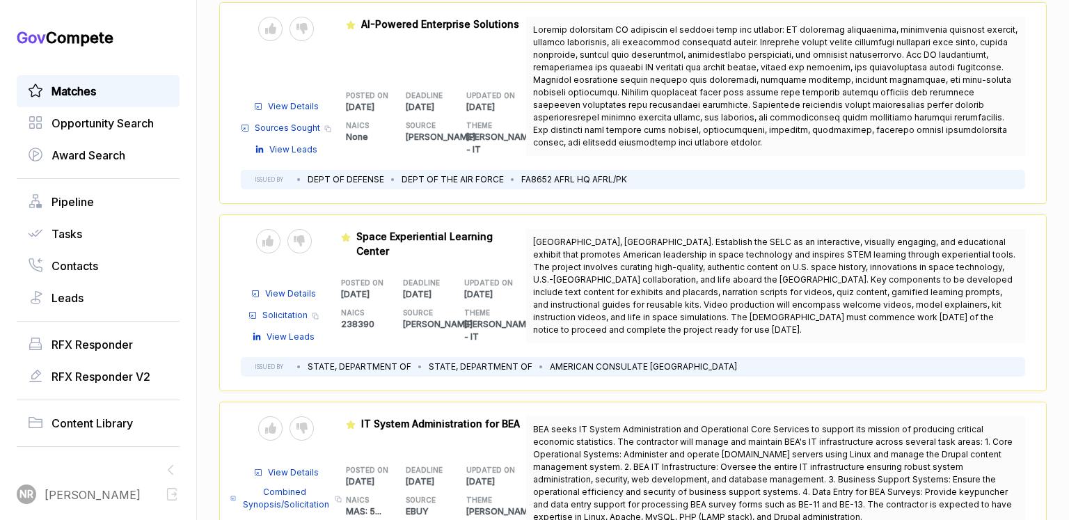
scroll to position [3383, 0]
